Goal: Information Seeking & Learning: Check status

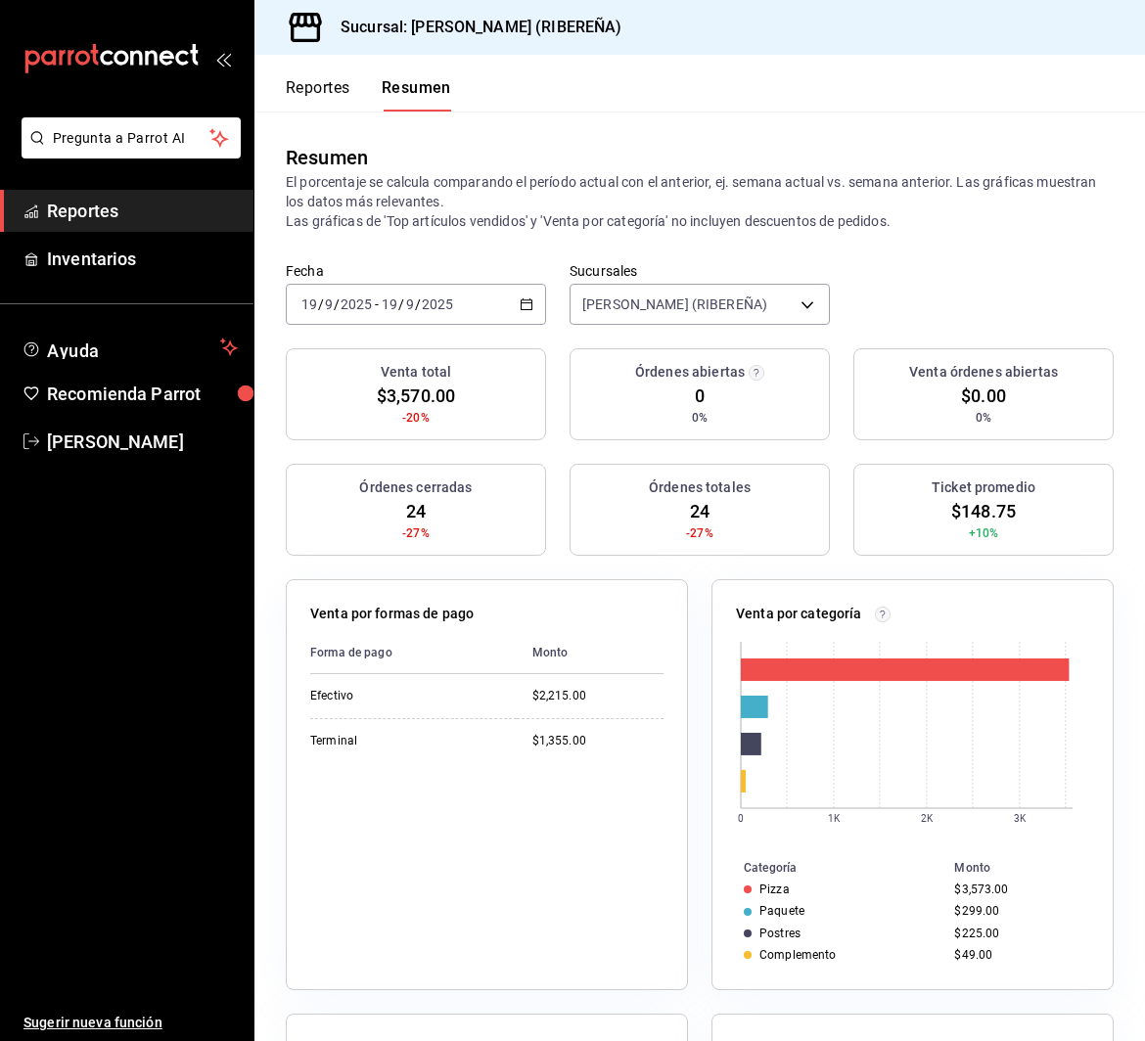
click at [319, 79] on button "Reportes" at bounding box center [318, 94] width 65 height 33
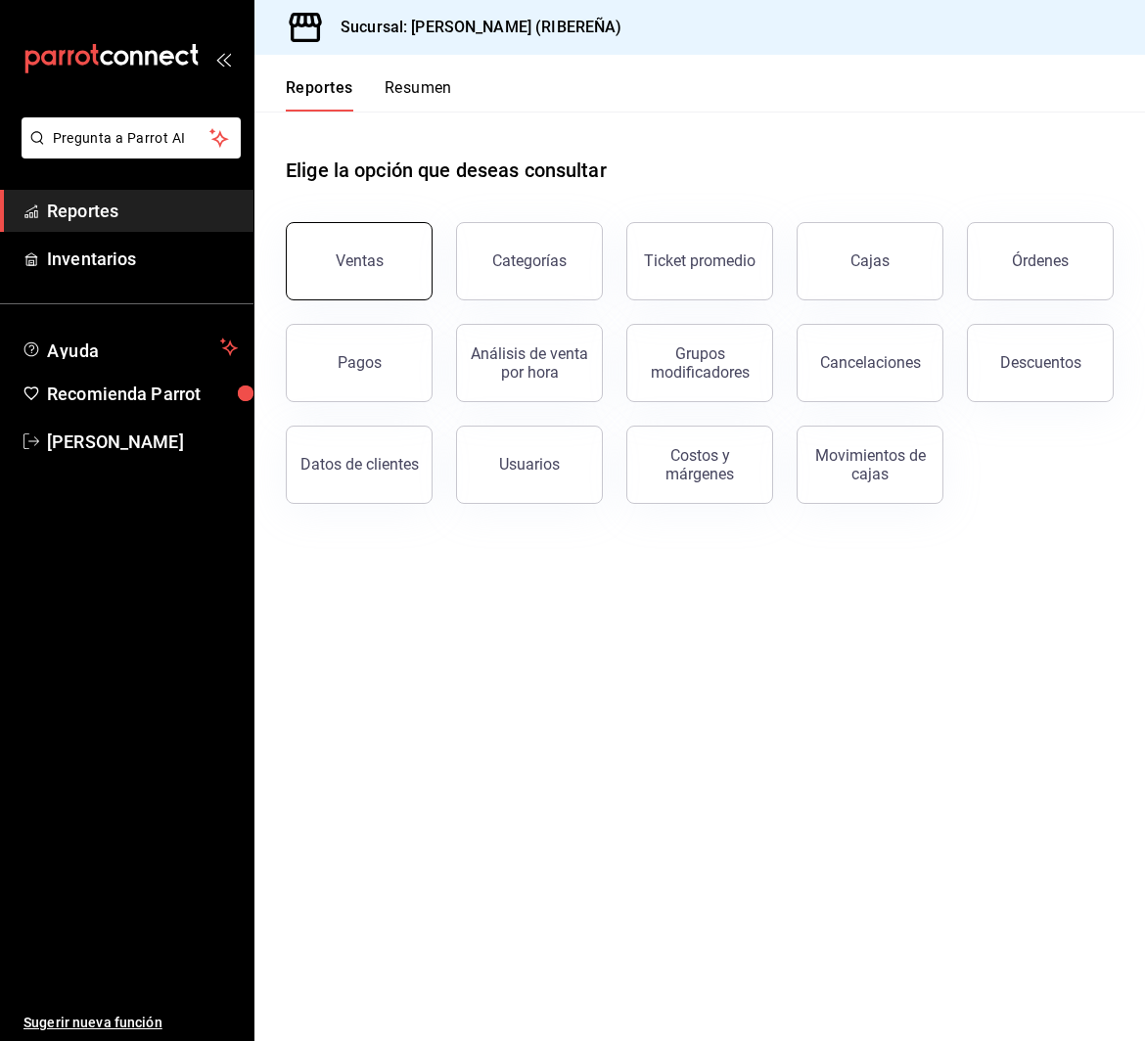
click at [366, 280] on button "Ventas" at bounding box center [359, 261] width 147 height 78
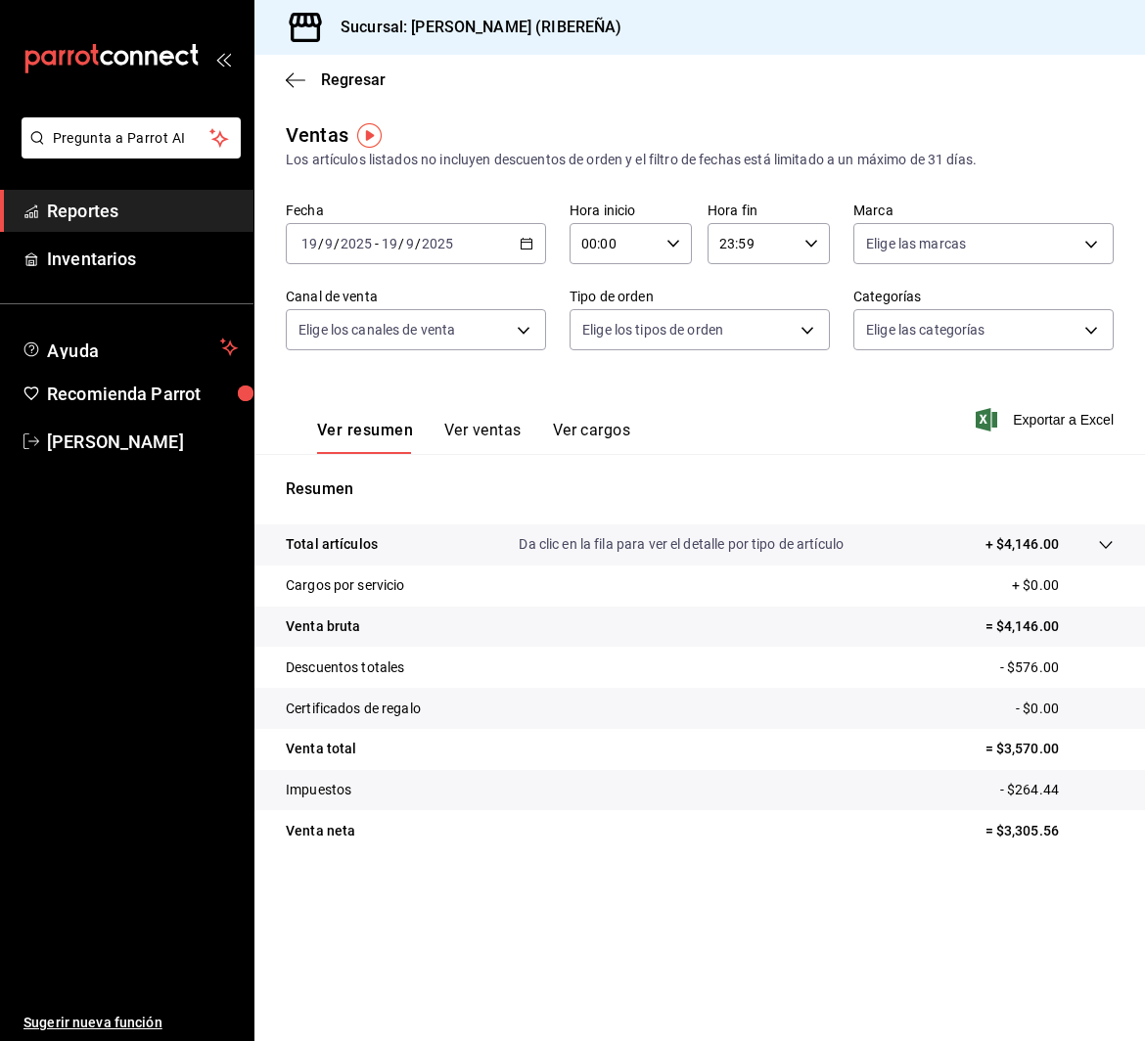
click at [498, 434] on button "Ver ventas" at bounding box center [482, 437] width 77 height 33
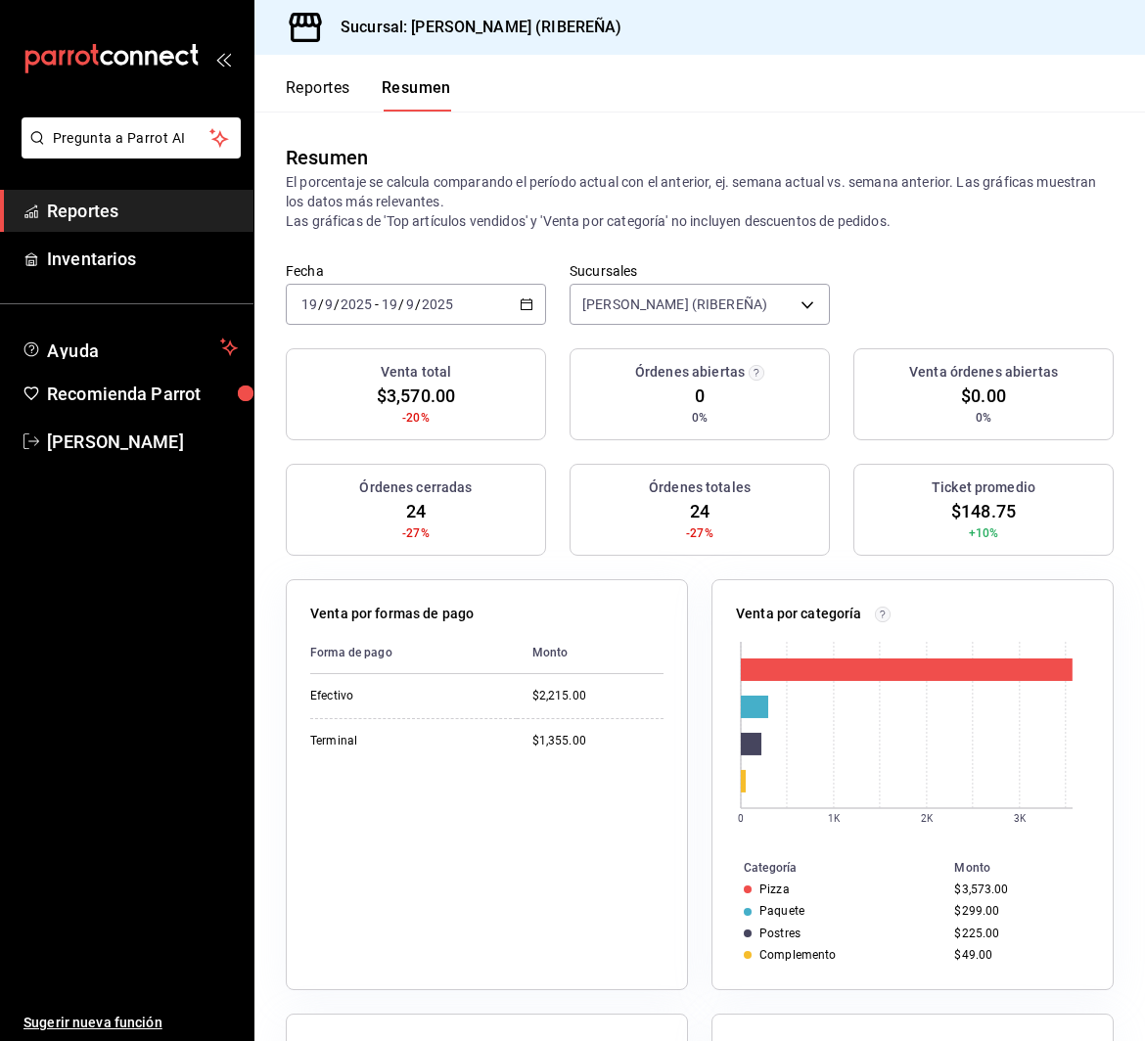
click at [322, 81] on button "Reportes" at bounding box center [318, 94] width 65 height 33
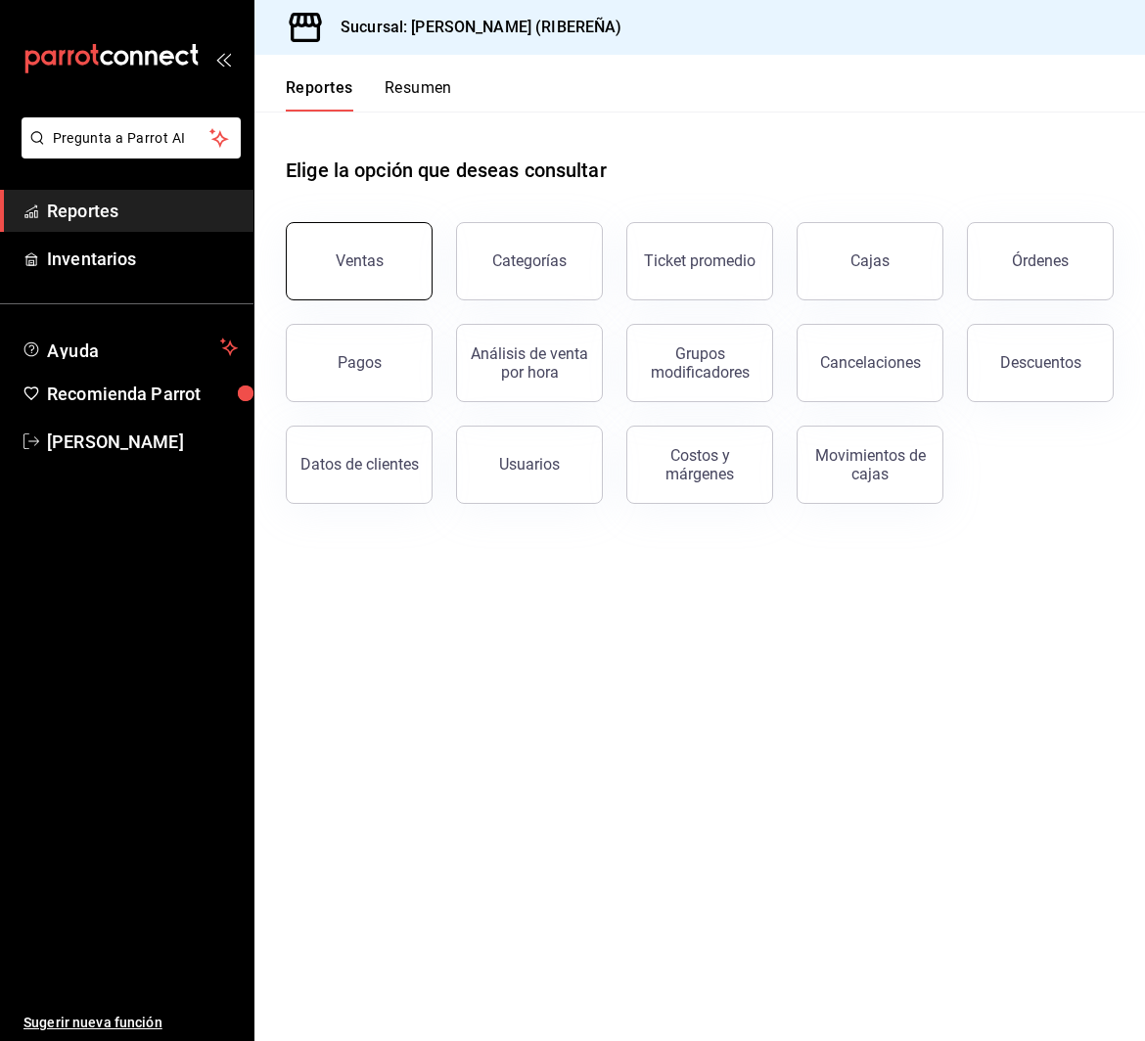
click at [373, 245] on button "Ventas" at bounding box center [359, 261] width 147 height 78
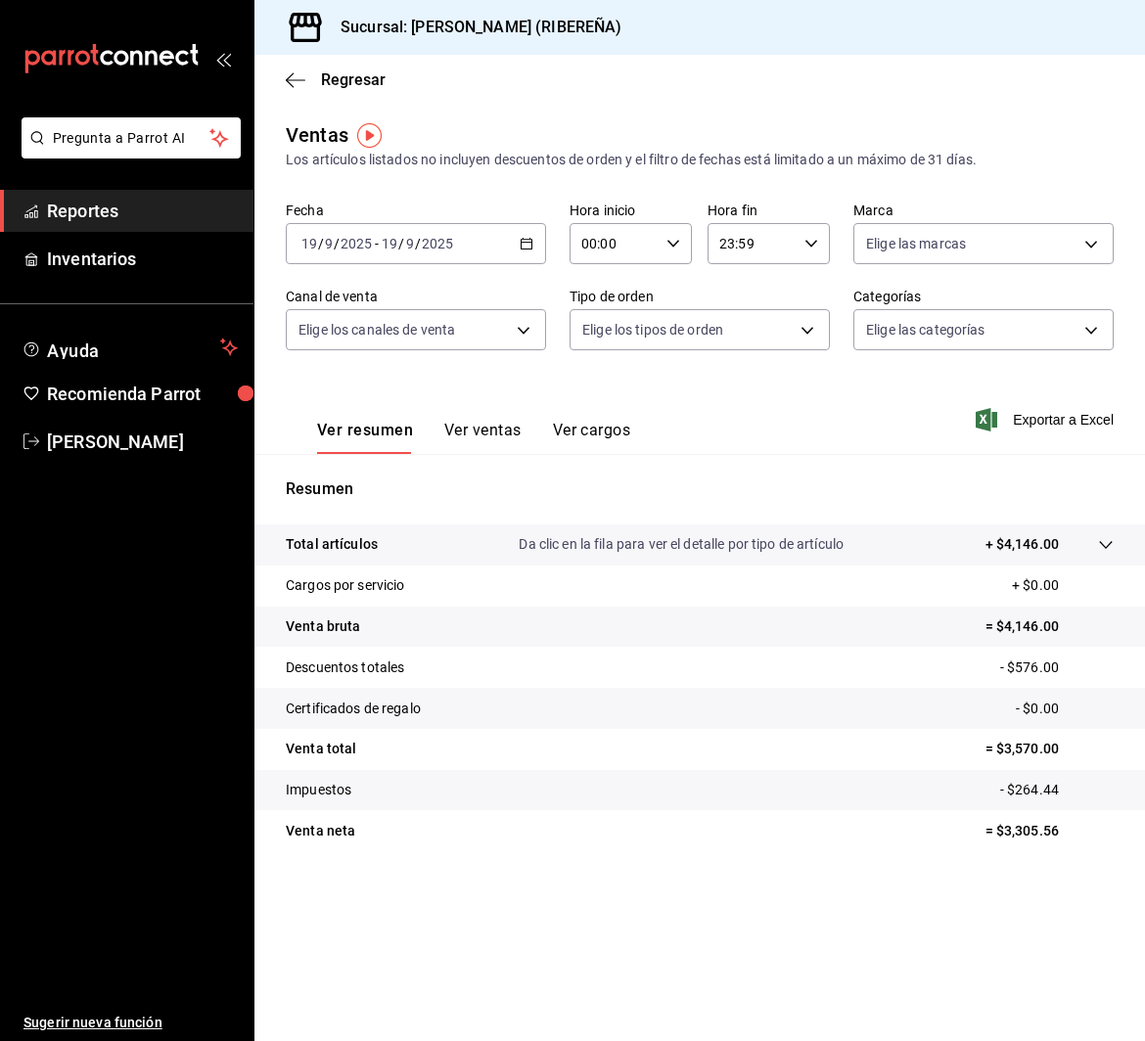
click at [483, 426] on button "Ver ventas" at bounding box center [482, 437] width 77 height 33
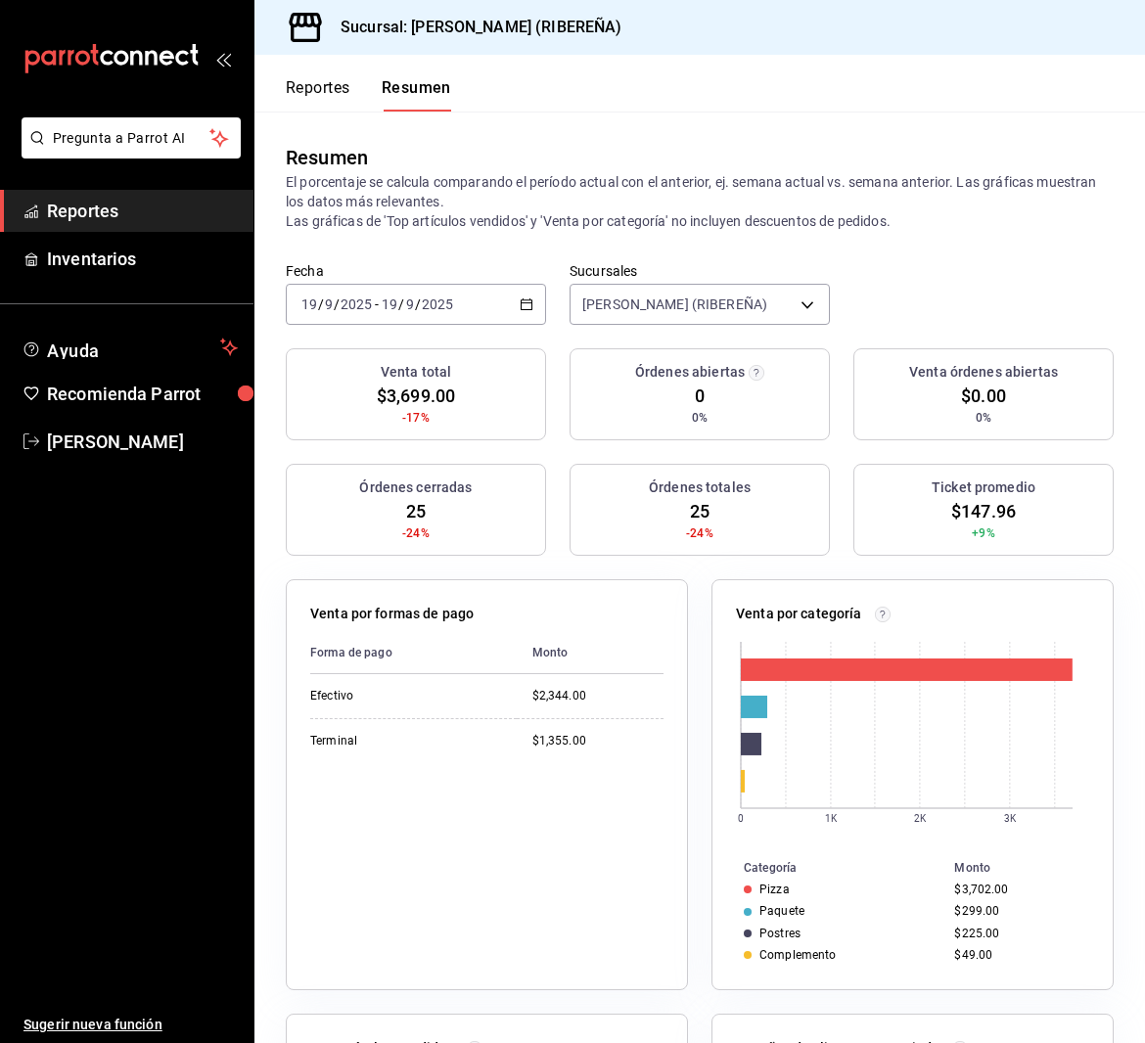
click at [290, 105] on button "Reportes" at bounding box center [318, 94] width 65 height 33
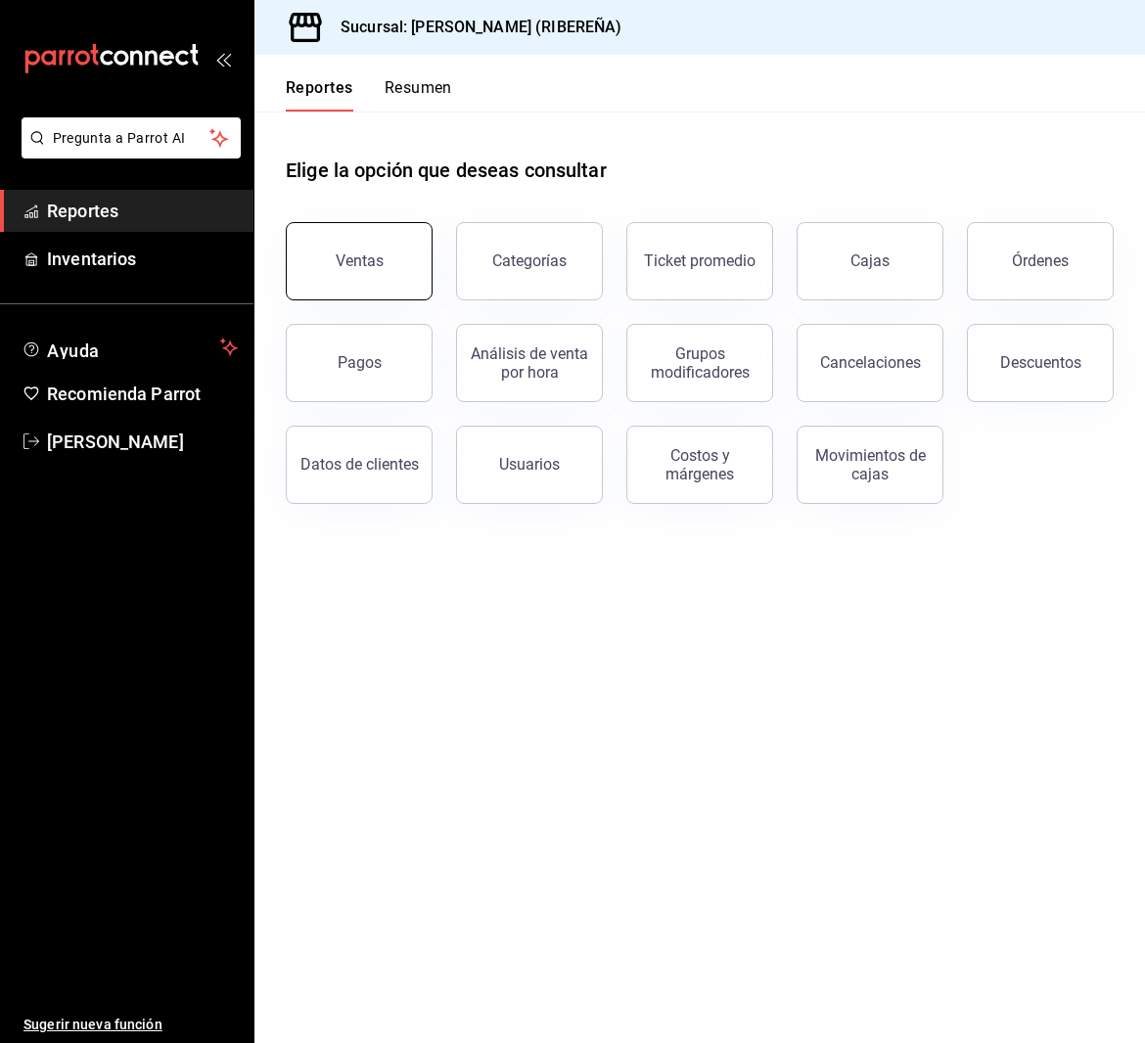
click at [365, 258] on div "Ventas" at bounding box center [360, 260] width 48 height 19
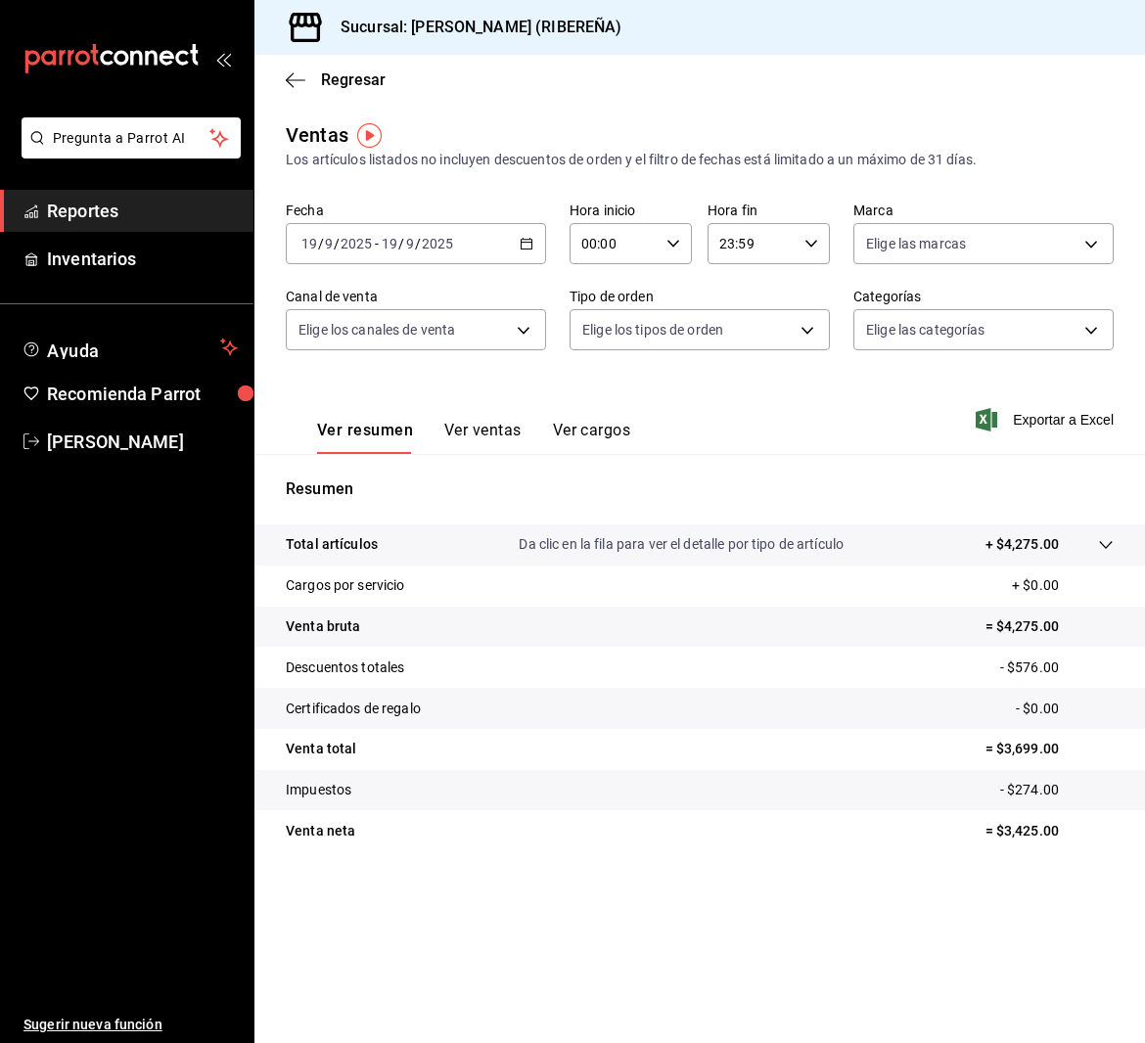
click at [456, 427] on button "Ver ventas" at bounding box center [482, 437] width 77 height 33
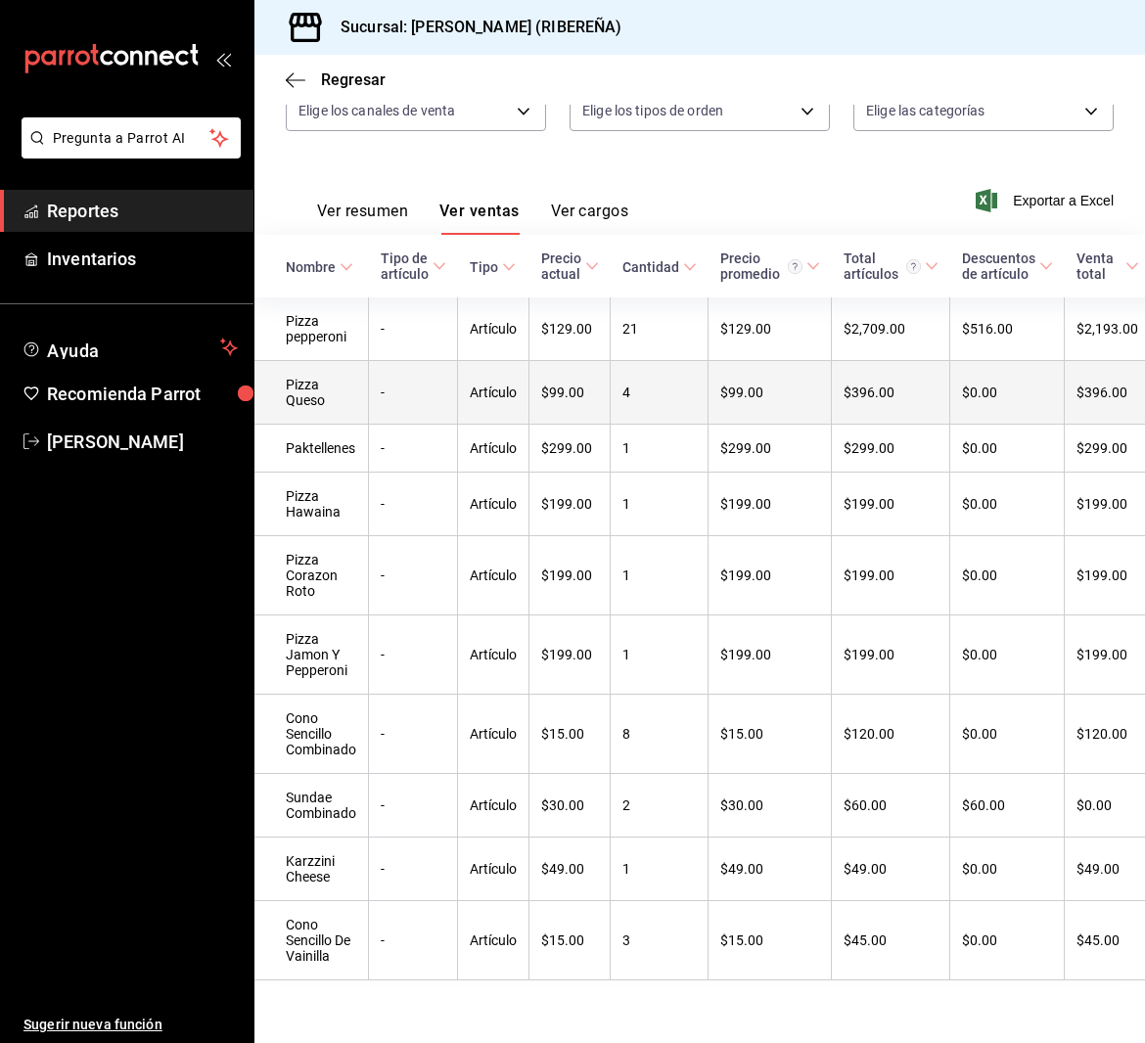
scroll to position [261, 0]
click at [549, 837] on td "$49.00" at bounding box center [569, 869] width 81 height 64
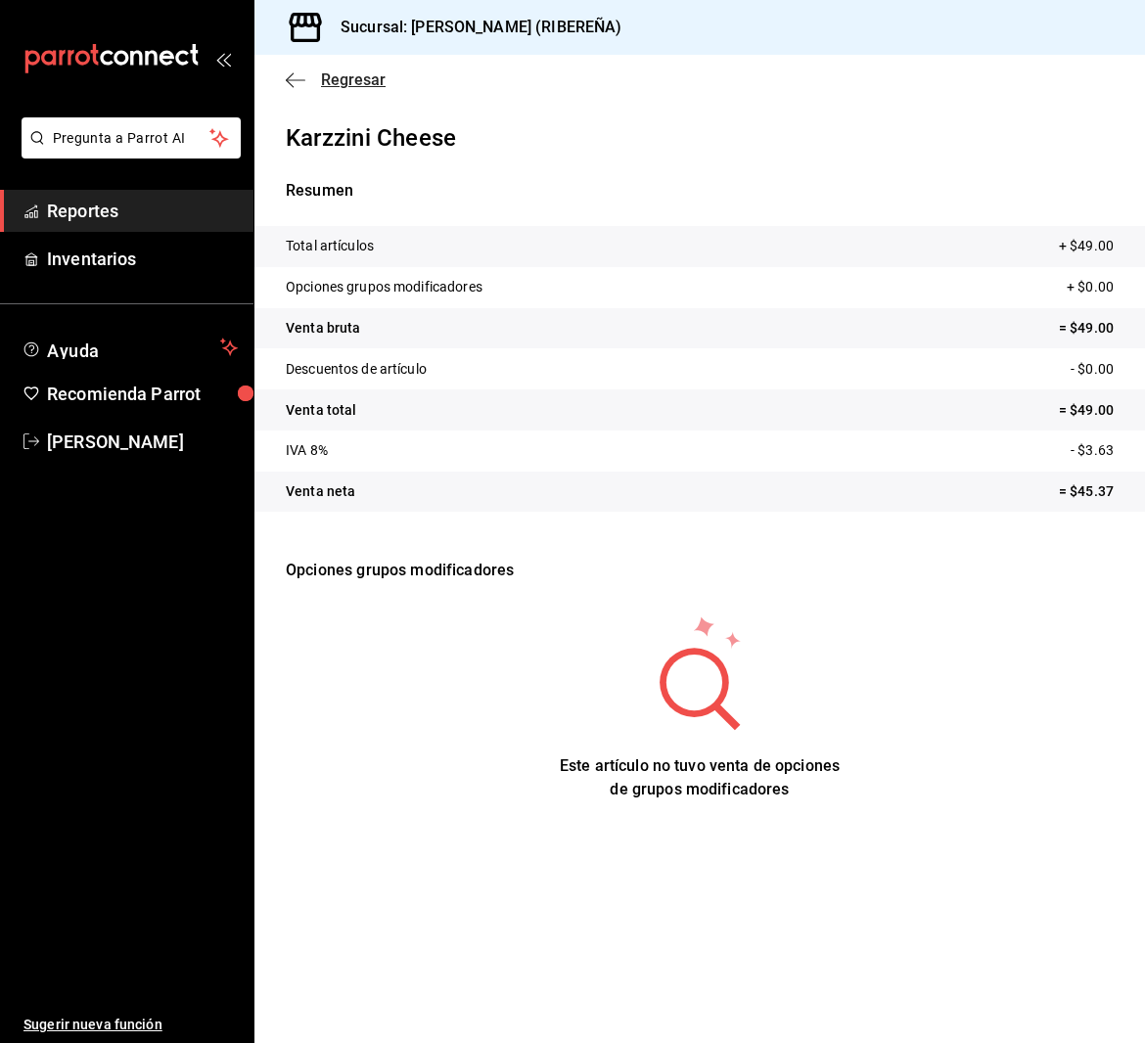
click at [292, 79] on icon "button" at bounding box center [296, 79] width 20 height 1
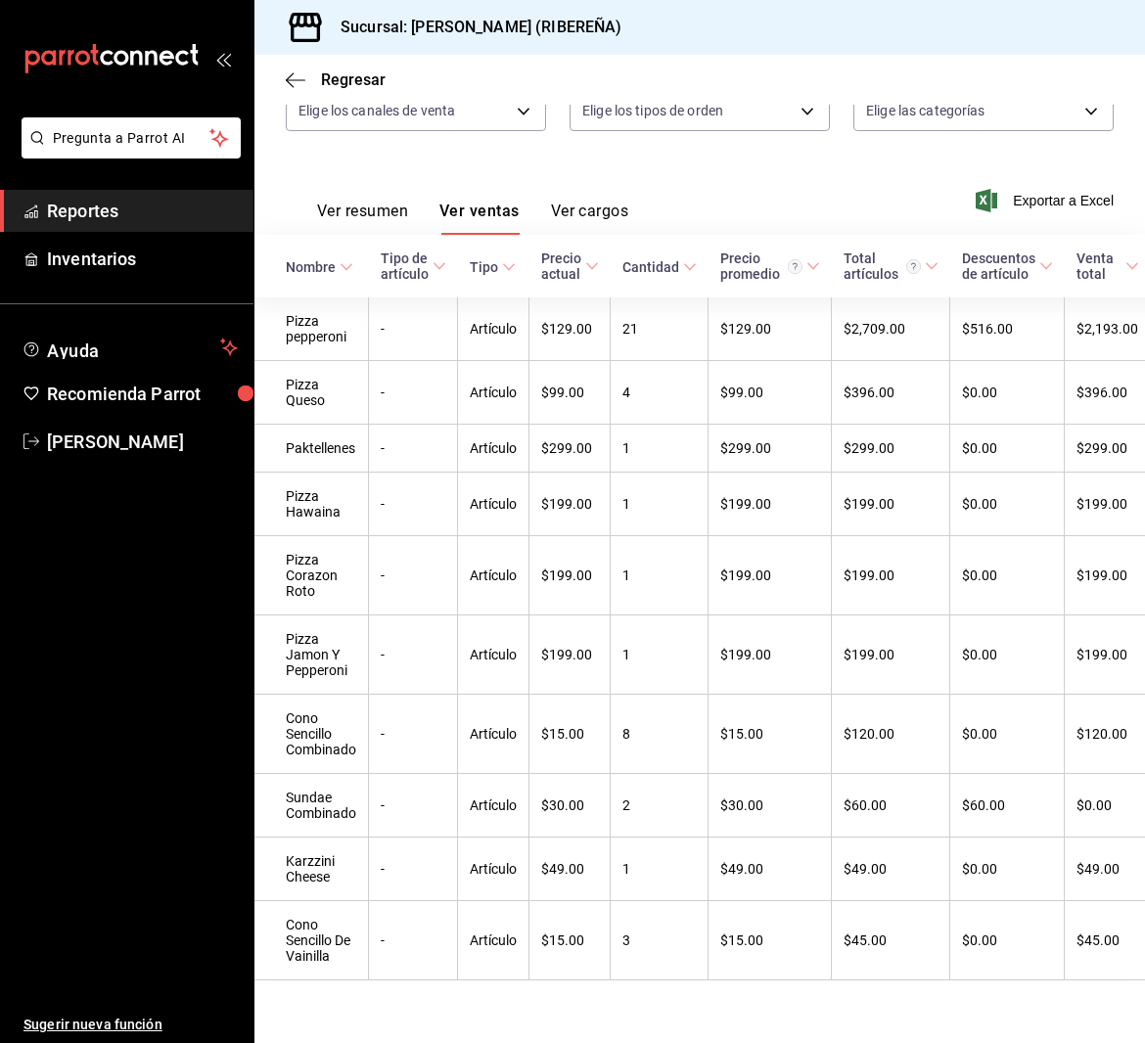
scroll to position [261, 0]
click at [362, 202] on button "Ver resumen" at bounding box center [362, 218] width 91 height 33
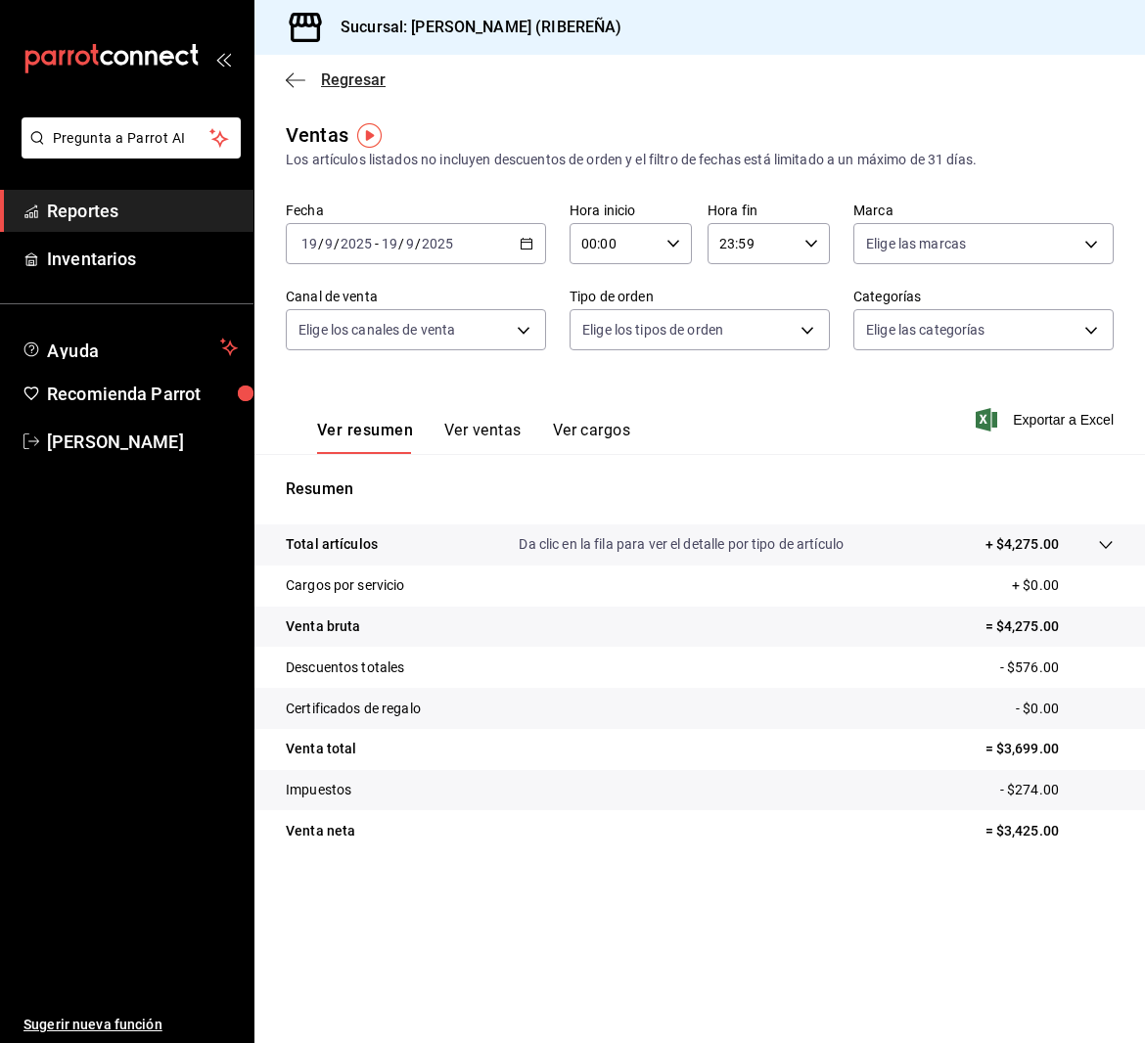
click at [291, 81] on icon "button" at bounding box center [296, 80] width 20 height 18
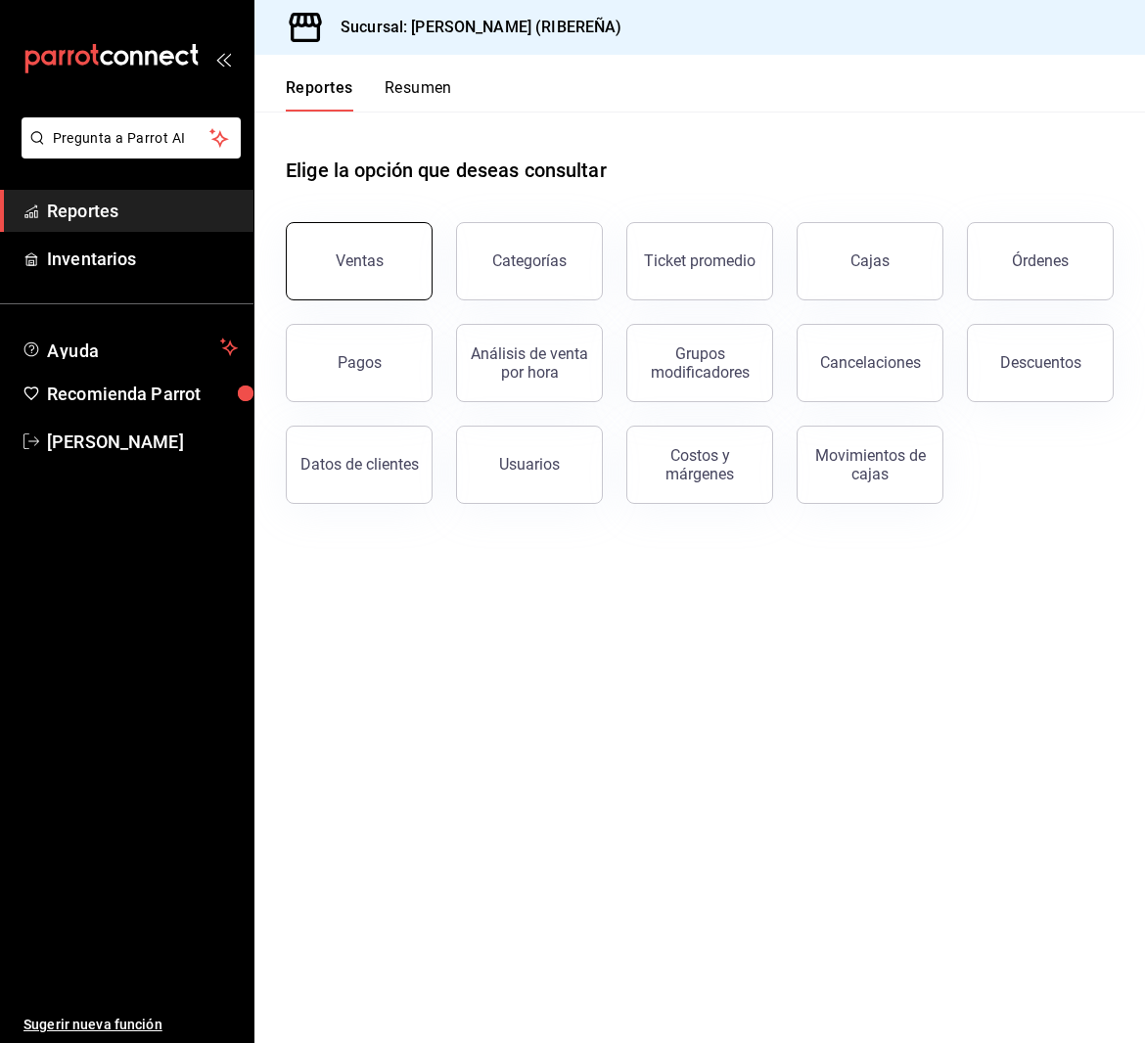
click at [357, 267] on div "Ventas" at bounding box center [360, 260] width 48 height 19
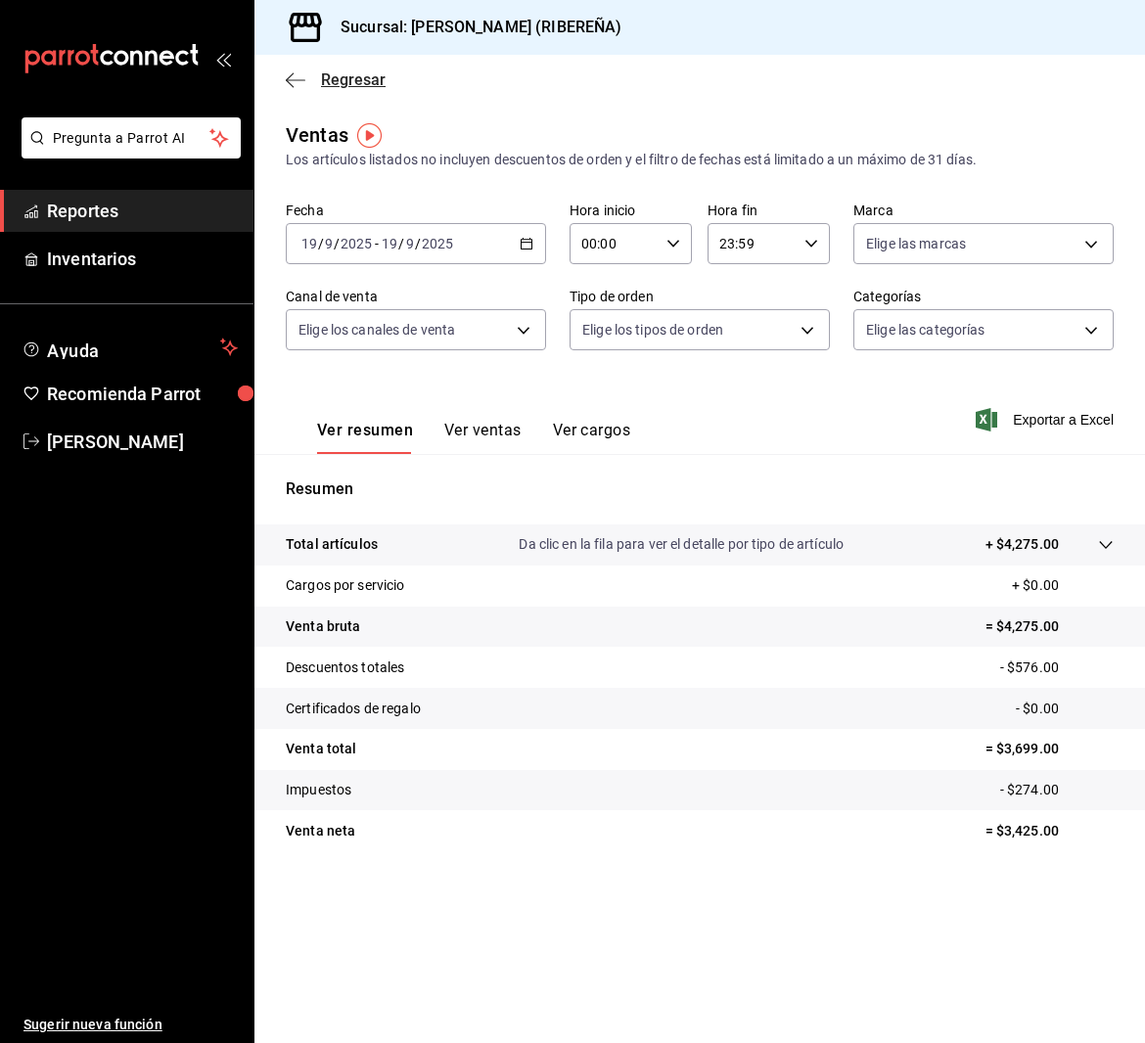
click at [290, 76] on icon "button" at bounding box center [296, 80] width 20 height 18
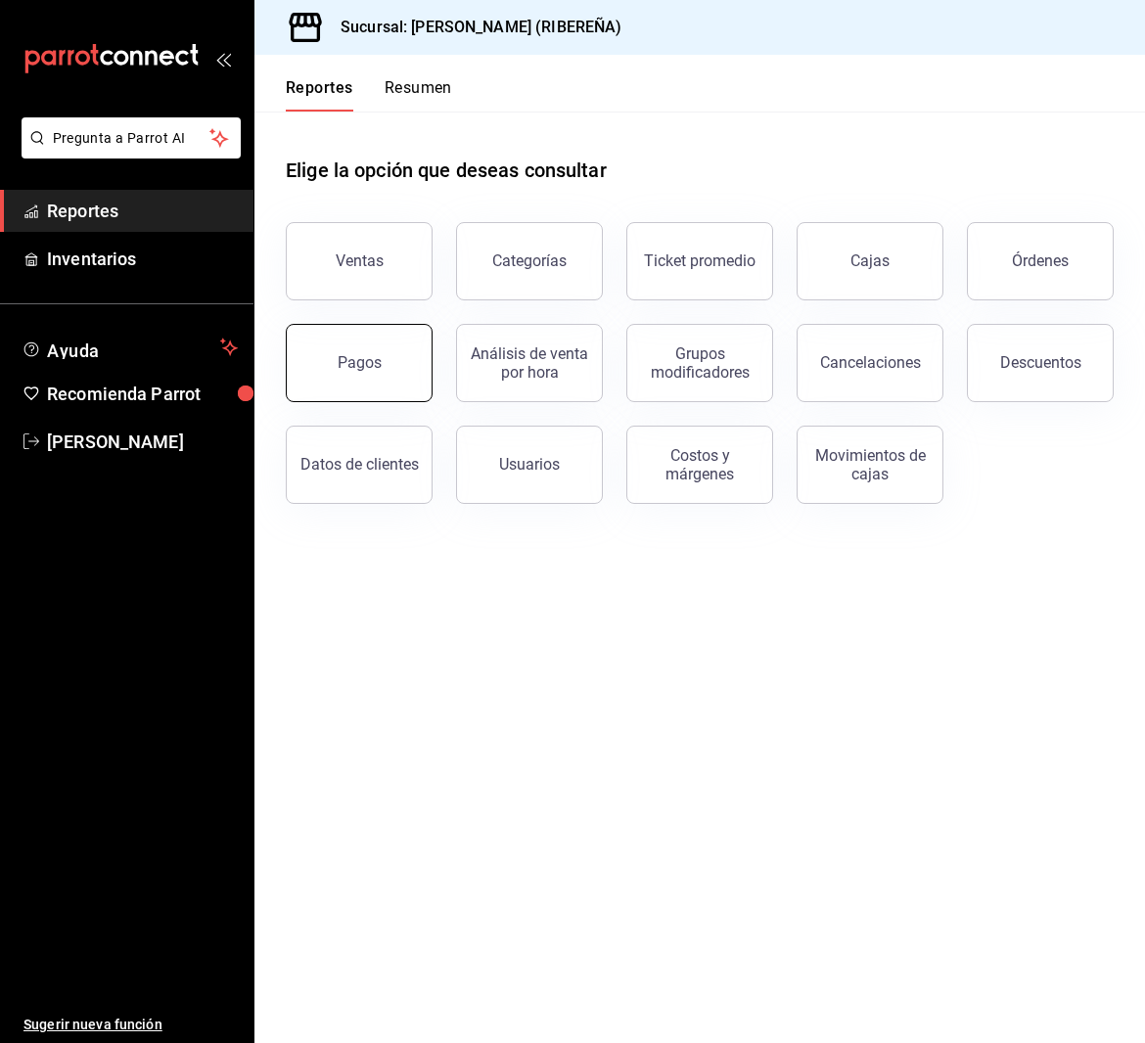
click at [332, 387] on button "Pagos" at bounding box center [359, 363] width 147 height 78
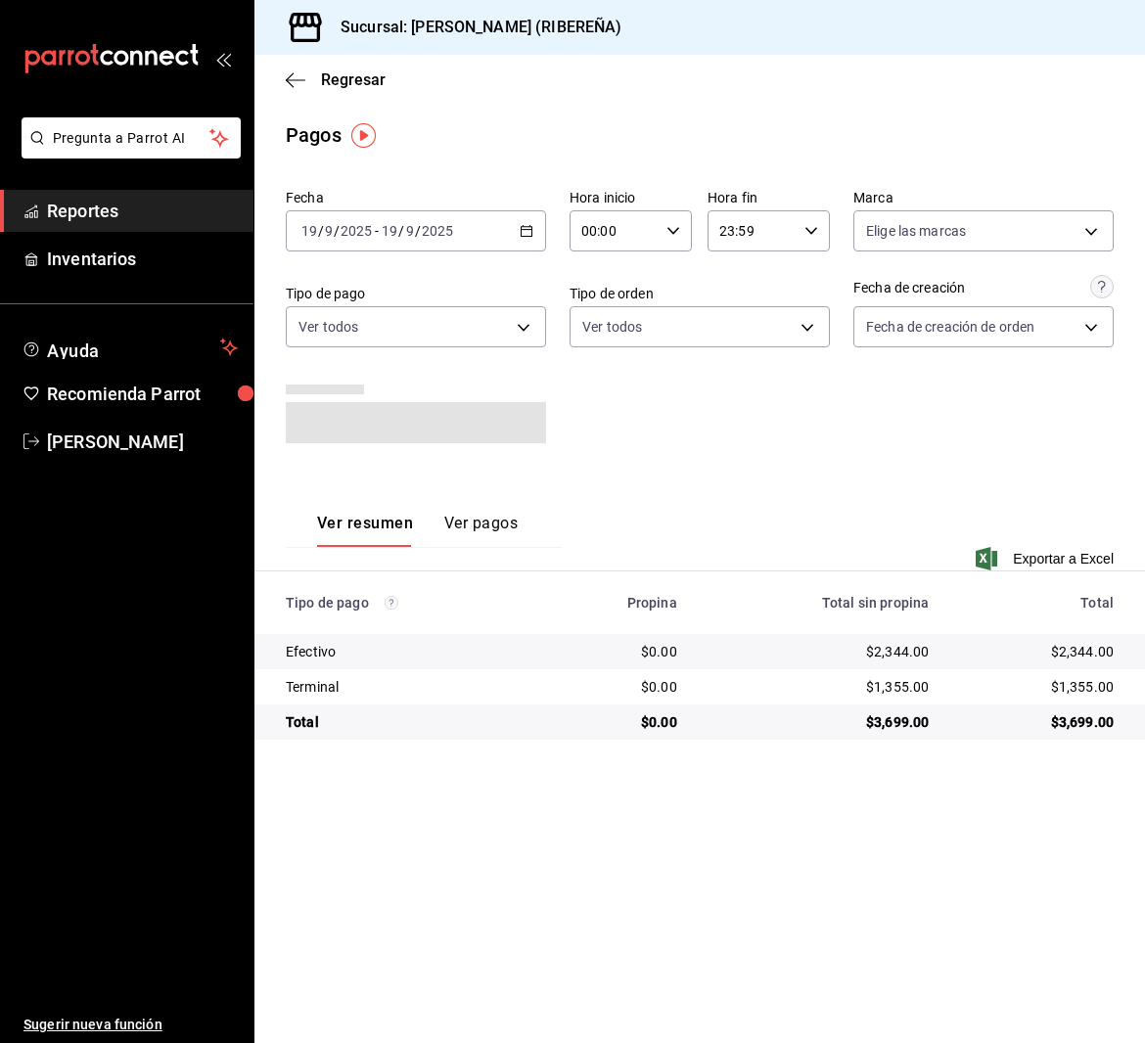
click at [700, 825] on main "Regresar Pagos Fecha 2025-09-19 19 / 9 / 2025 - 2025-09-19 19 / 9 / 2025 Hora i…" at bounding box center [699, 549] width 890 height 988
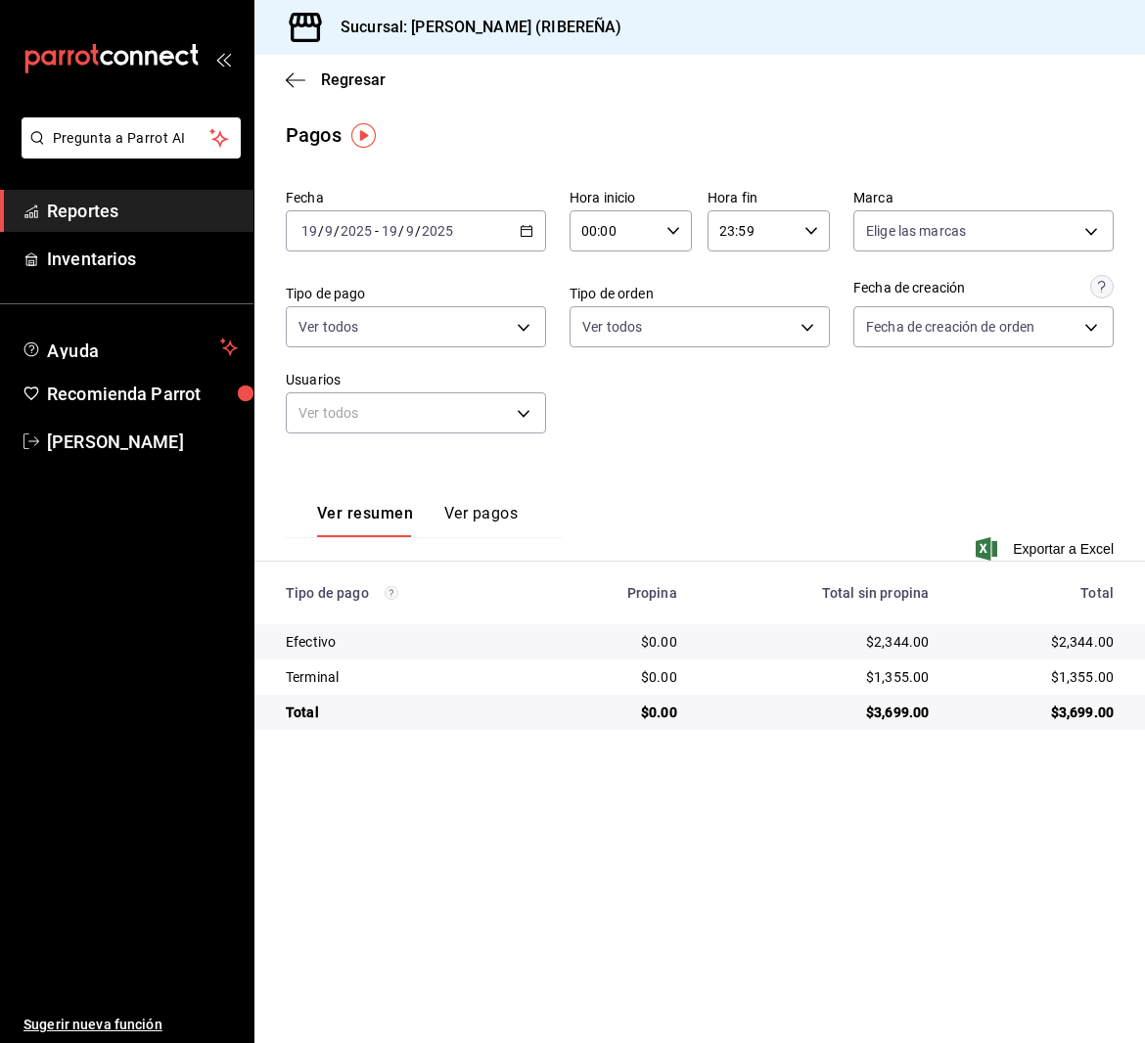
click at [626, 113] on main "Regresar Pagos Fecha 2025-09-19 19 / 9 / 2025 - 2025-09-19 19 / 9 / 2025 Hora i…" at bounding box center [699, 549] width 890 height 988
click at [294, 73] on icon "button" at bounding box center [296, 80] width 20 height 18
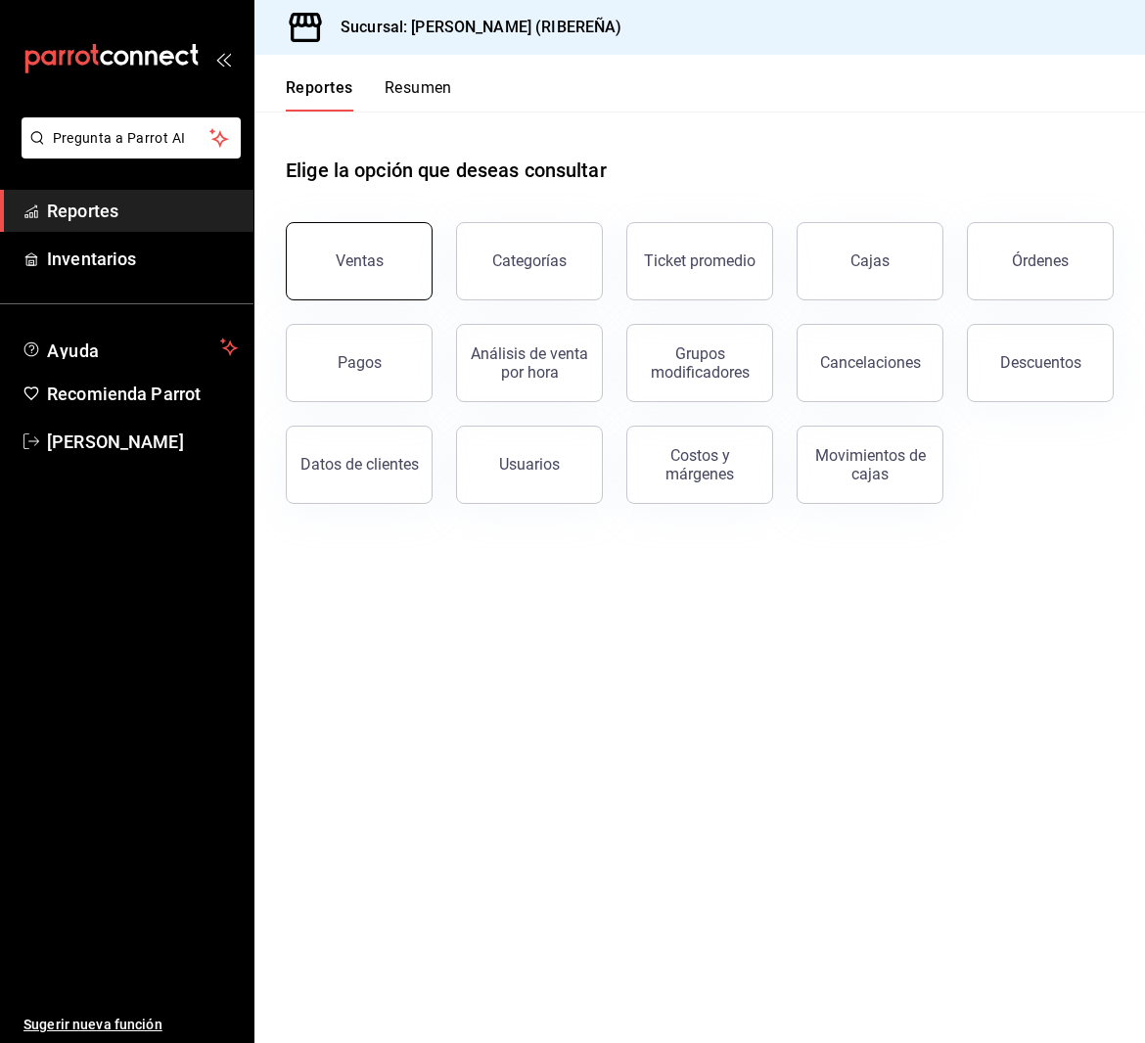
click at [344, 258] on div "Ventas" at bounding box center [360, 260] width 48 height 19
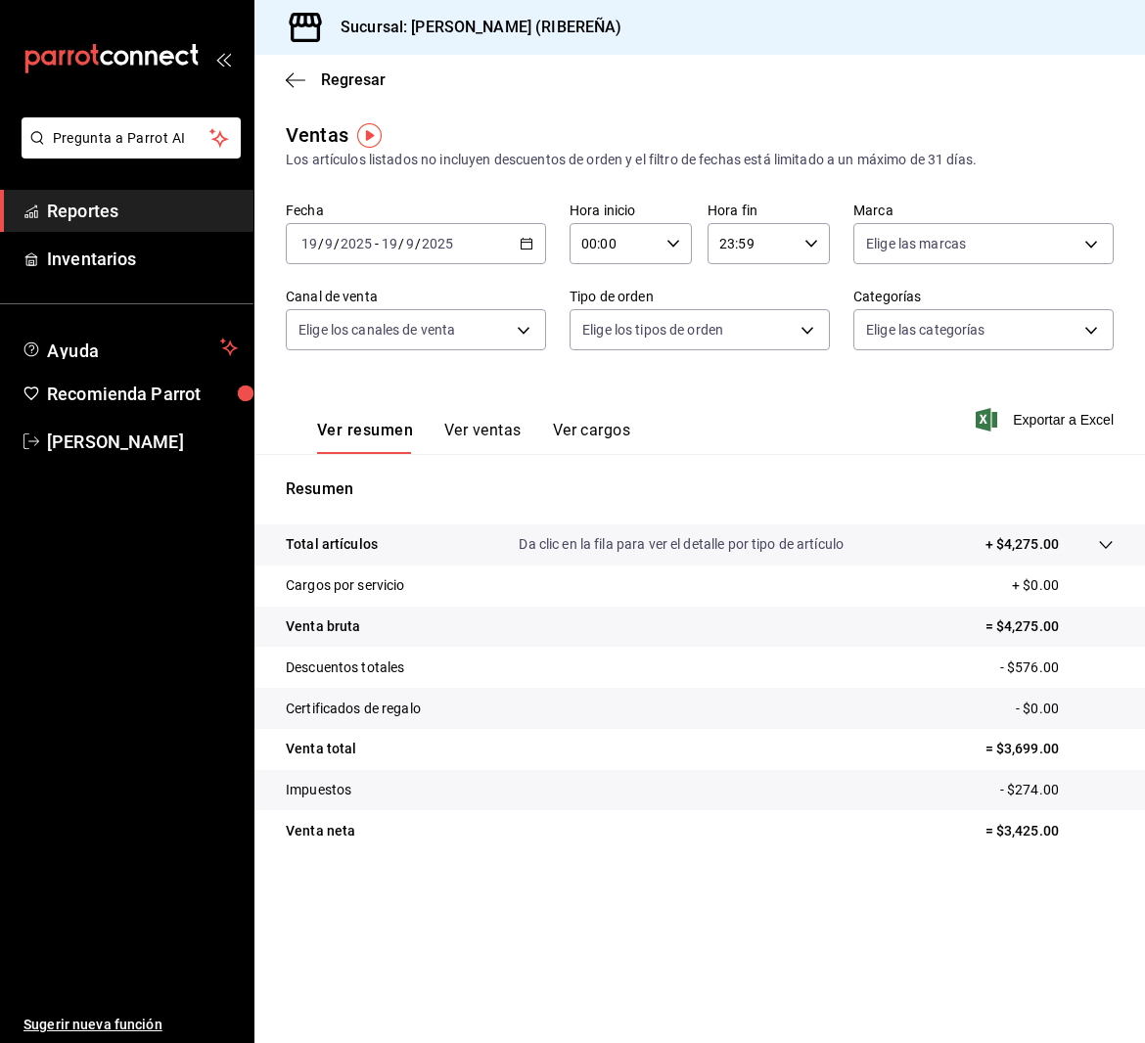
click at [478, 430] on button "Ver ventas" at bounding box center [482, 437] width 77 height 33
